Goal: Find specific page/section: Find specific page/section

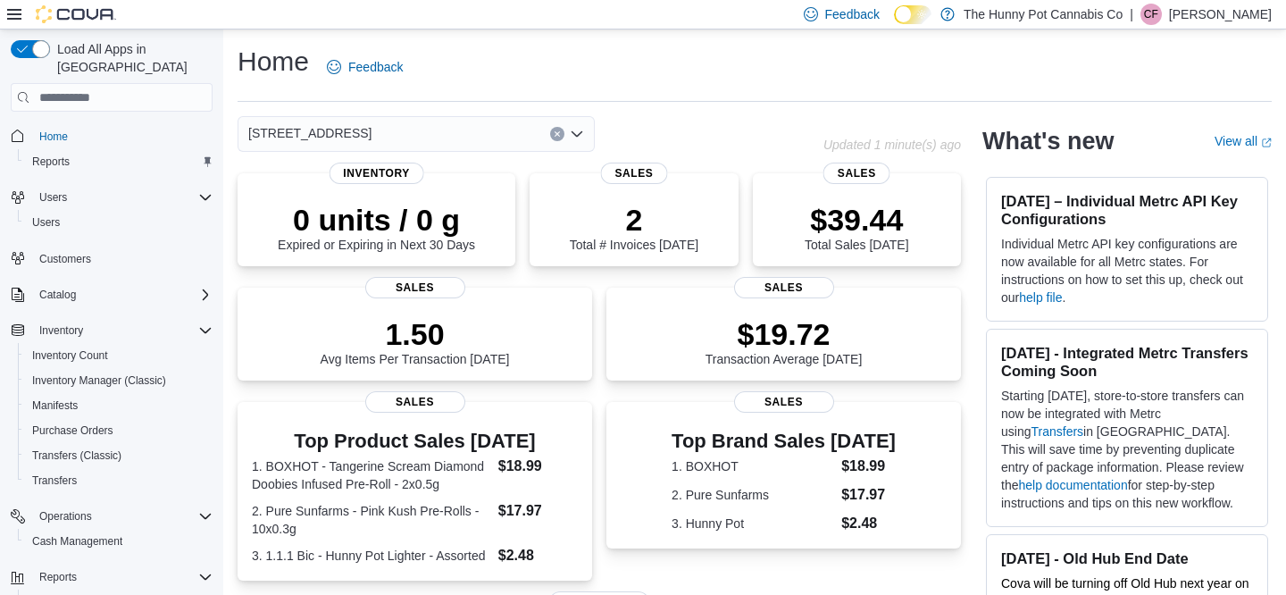
click at [552, 135] on button "Clear input" at bounding box center [557, 134] width 14 height 14
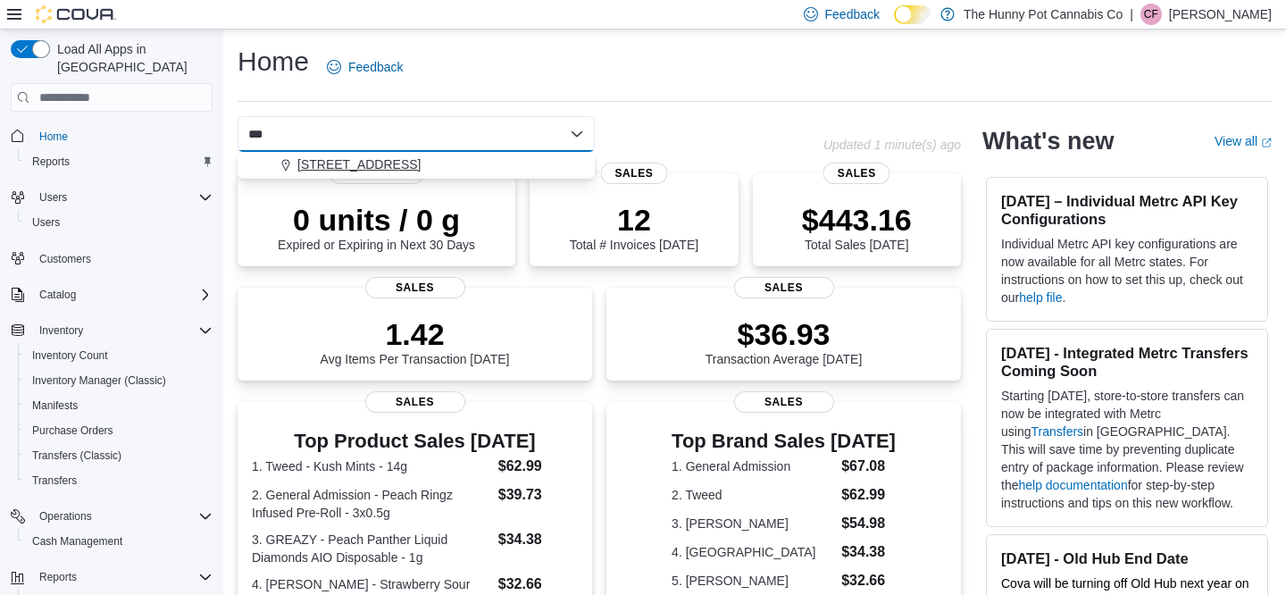
type input "***"
click at [447, 165] on div "[STREET_ADDRESS]" at bounding box center [427, 164] width 314 height 18
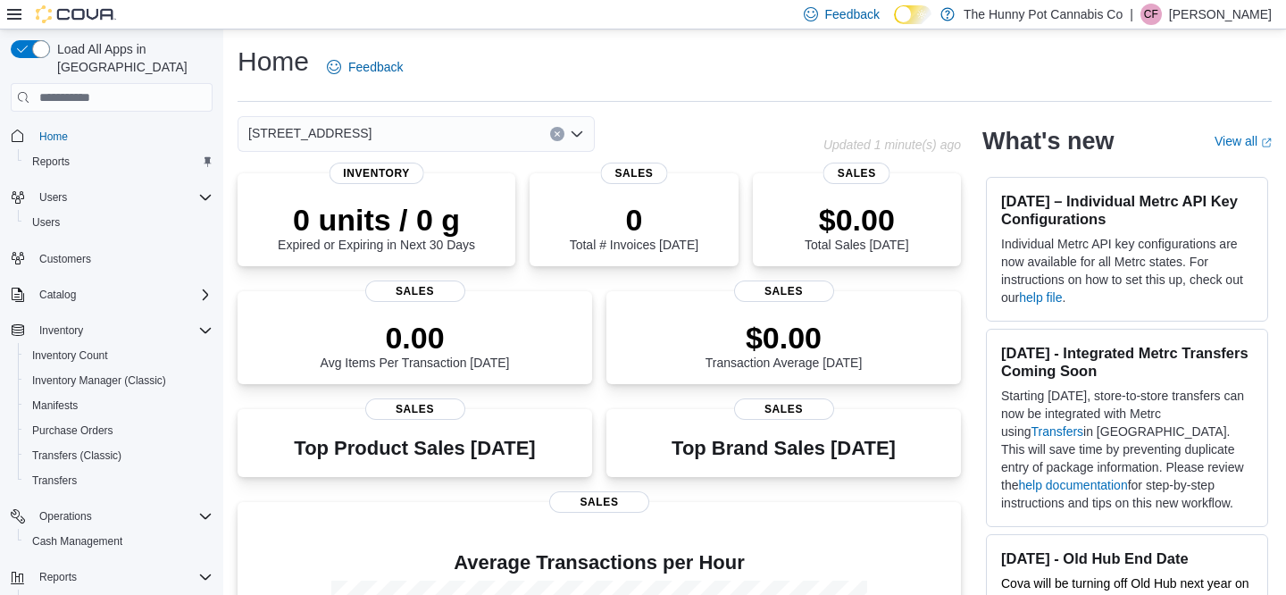
click at [753, 136] on div "[STREET_ADDRESS] Selected. [STREET_ADDRESS] Press Backspace to delete [STREET_A…" at bounding box center [531, 134] width 586 height 36
click at [467, 138] on div "[STREET_ADDRESS]" at bounding box center [416, 134] width 357 height 36
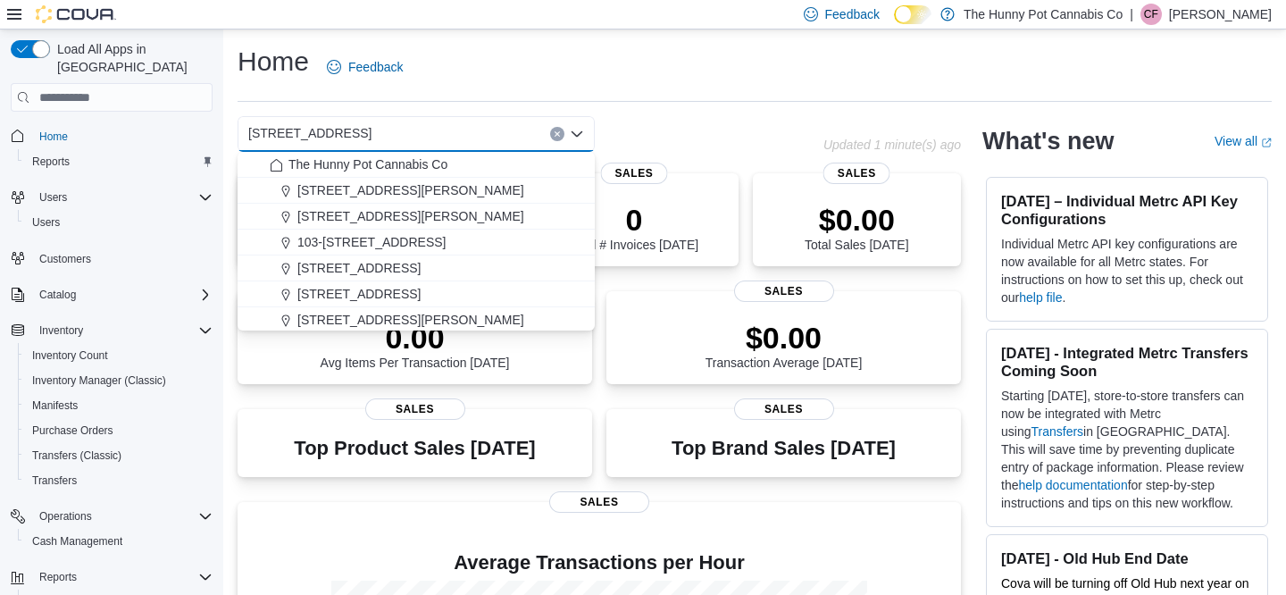
click at [674, 109] on div "Home Feedback [STREET_ADDRESS] Selected. [STREET_ADDRESS] Press Backspace to de…" at bounding box center [754, 454] width 1063 height 851
